Goal: Find specific page/section: Find specific page/section

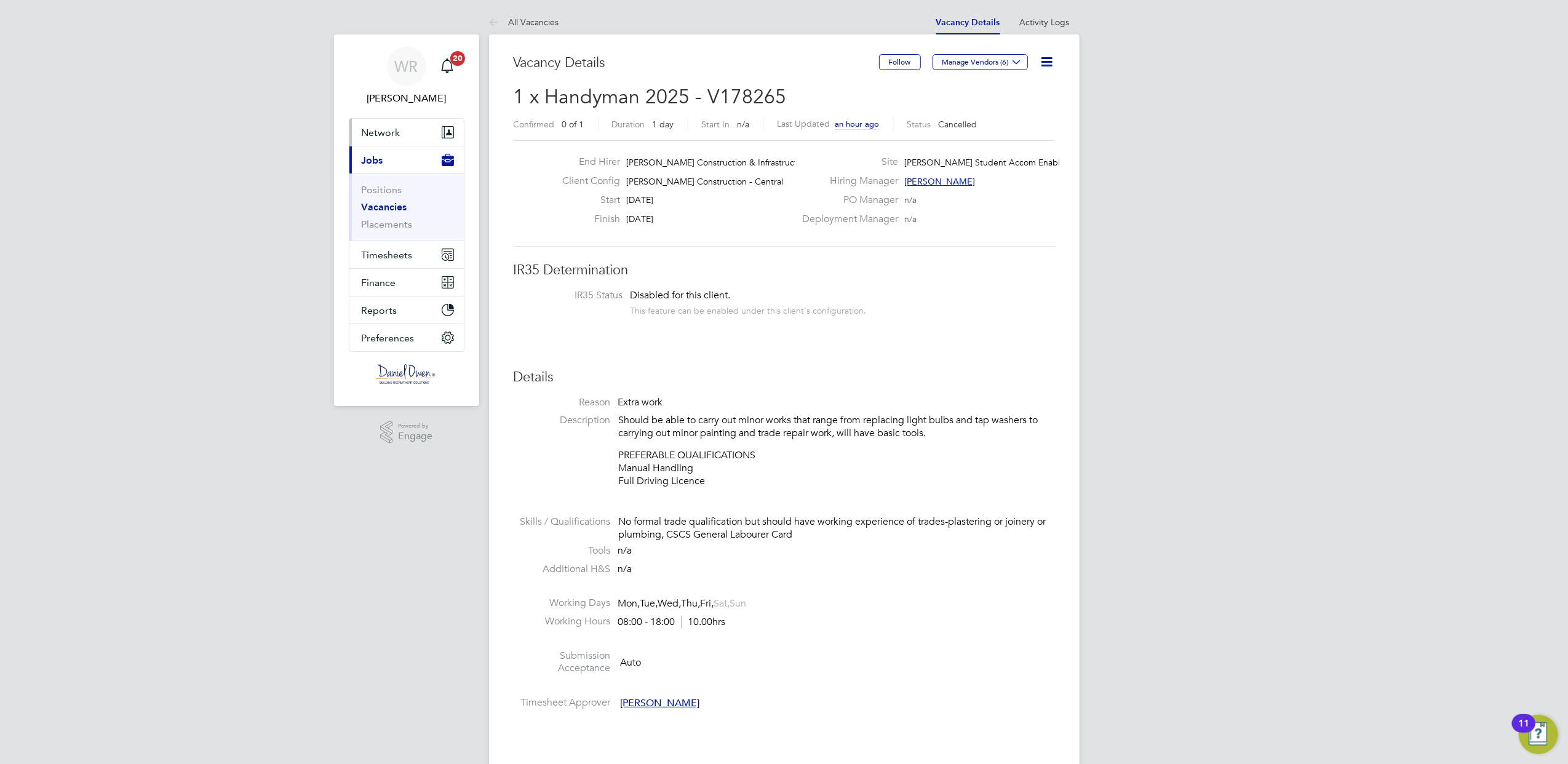
click at [396, 136] on span "Network" at bounding box center [381, 133] width 38 height 11
click at [535, 12] on li "All Vacancies" at bounding box center [524, 22] width 70 height 25
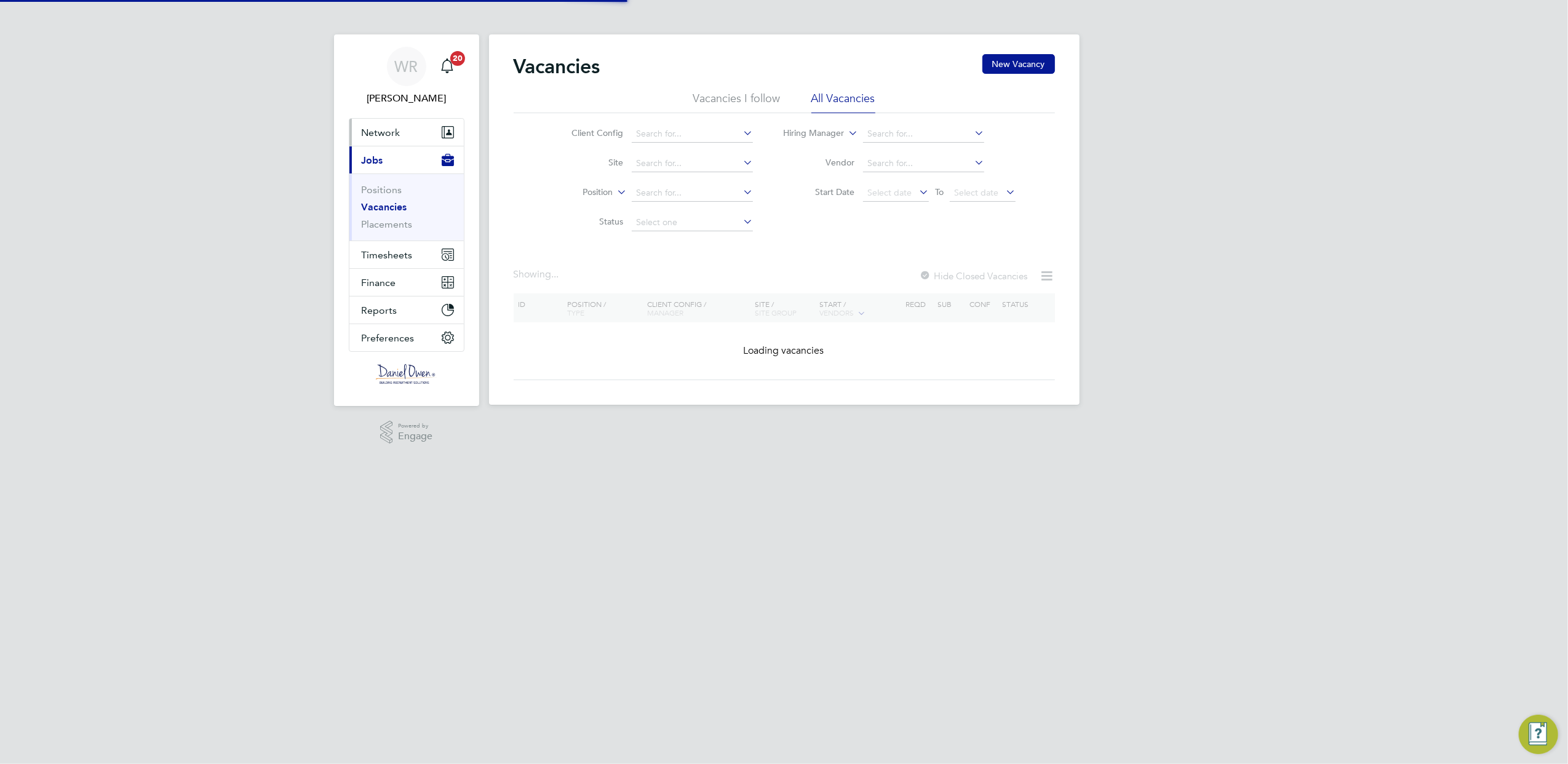
click at [382, 136] on span "Network" at bounding box center [381, 133] width 38 height 11
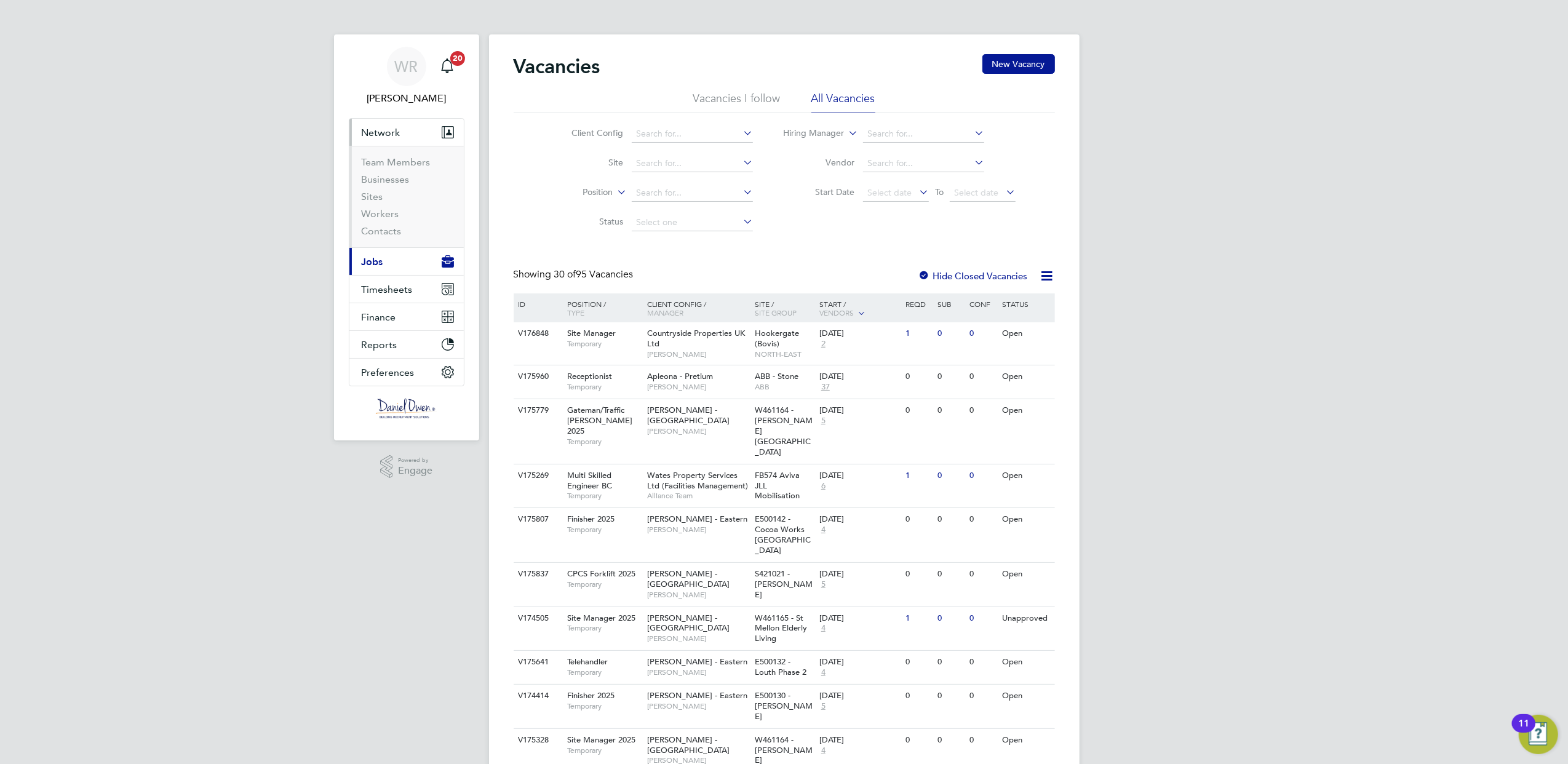
click at [379, 202] on li "Sites" at bounding box center [407, 200] width 92 height 17
click at [395, 136] on span "Network" at bounding box center [381, 133] width 38 height 11
click at [373, 195] on link "Sites" at bounding box center [373, 197] width 21 height 11
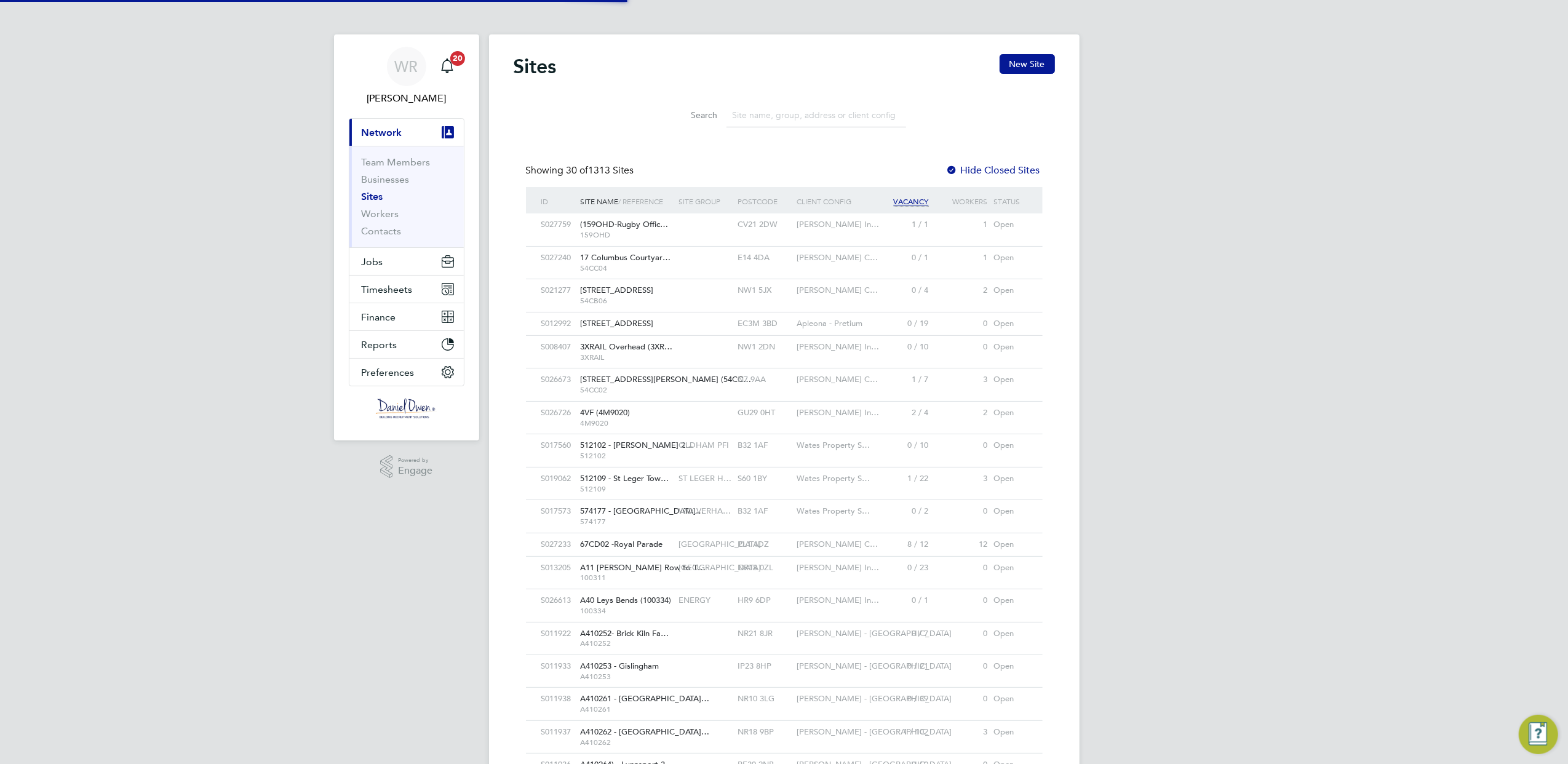
scroll to position [24, 60]
click at [759, 114] on input at bounding box center [816, 115] width 180 height 24
paste input "GU12 4AS"
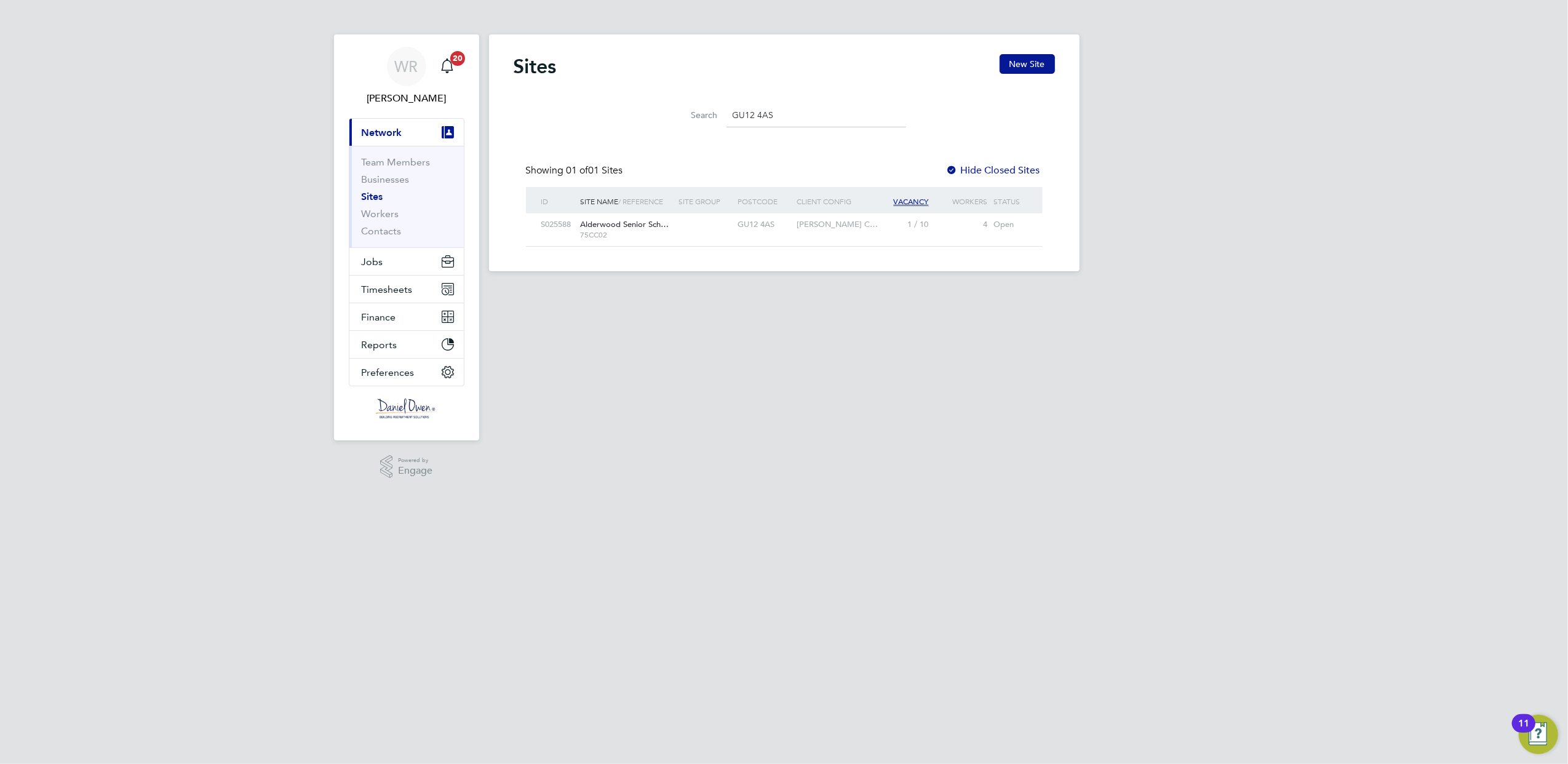
type input "GU12 4AS"
click at [633, 222] on span "Alderwood Senior Sch…" at bounding box center [625, 224] width 88 height 11
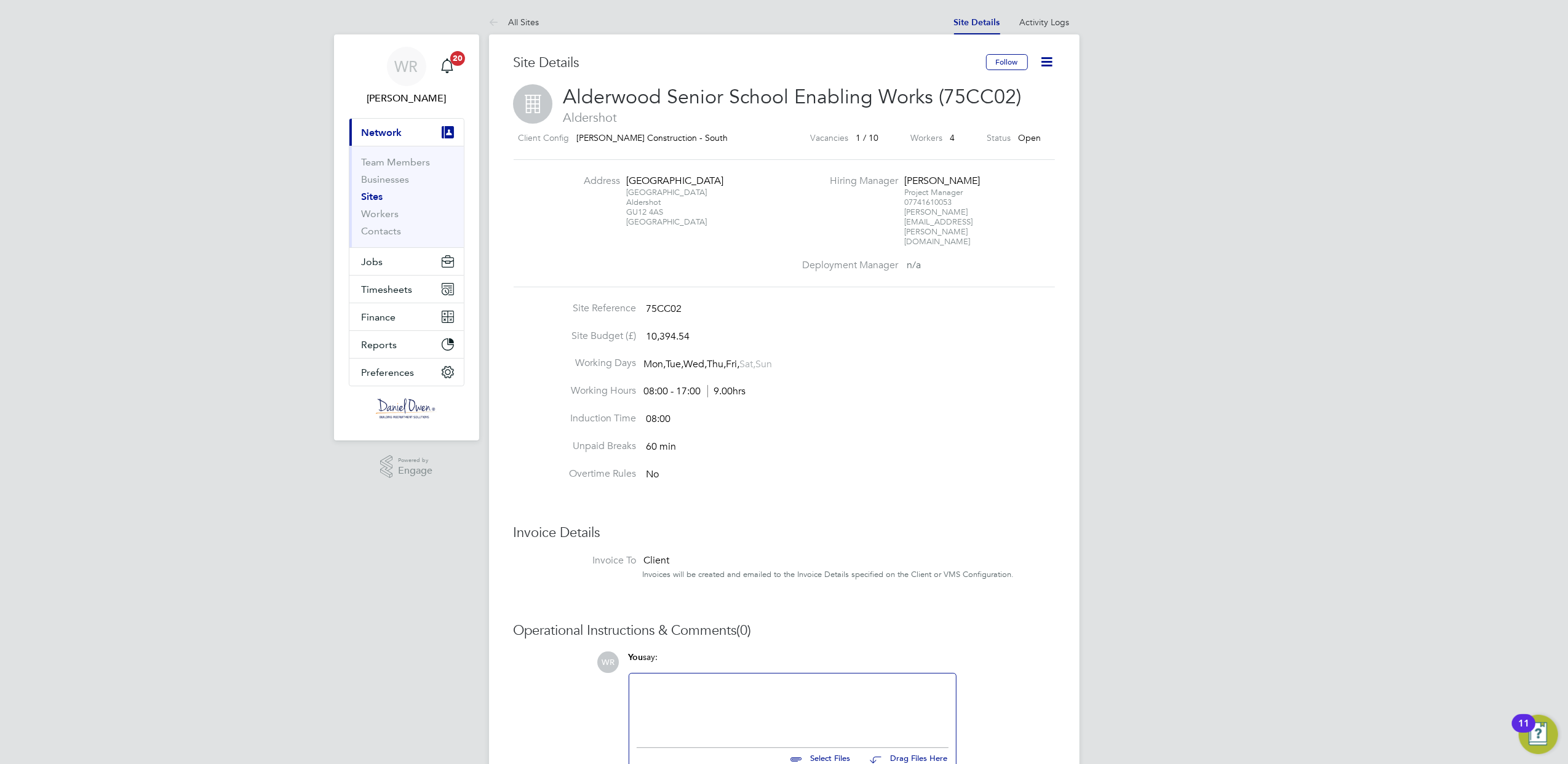
drag, startPoint x: 724, startPoint y: 137, endPoint x: 573, endPoint y: 138, distance: 151.0
click at [573, 138] on div "Client Config [PERSON_NAME] Construction - South" at bounding box center [645, 138] width 264 height 16
drag, startPoint x: 573, startPoint y: 138, endPoint x: 598, endPoint y: 143, distance: 25.5
copy div "[PERSON_NAME] Construction - South"
